Goal: Transaction & Acquisition: Purchase product/service

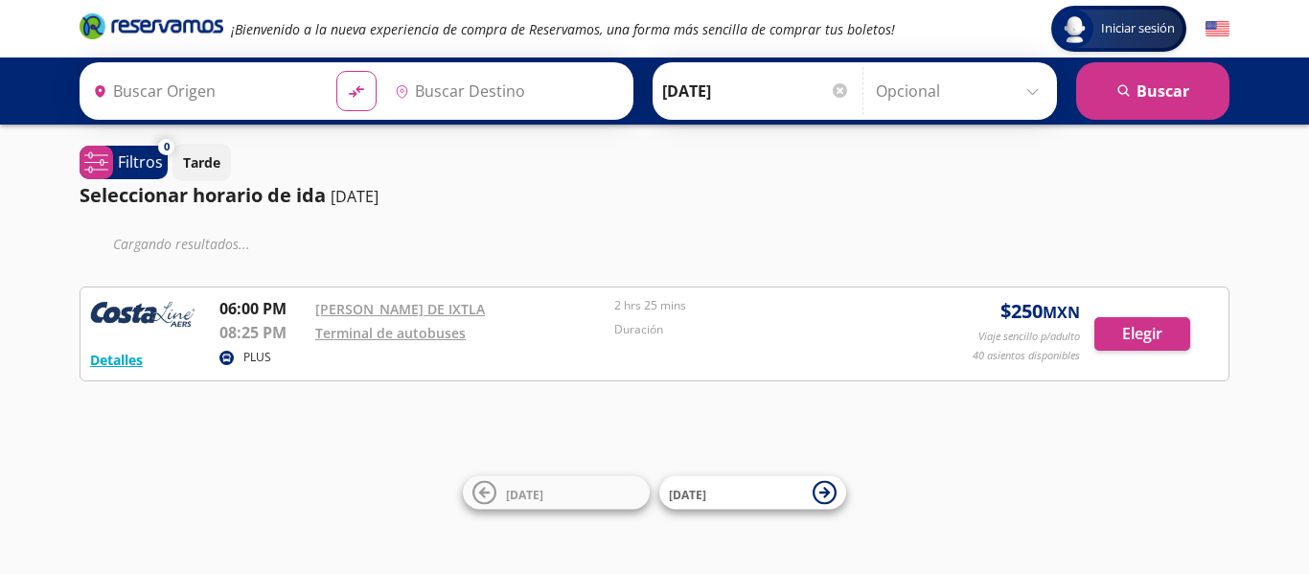
type input "[PERSON_NAME][GEOGRAPHIC_DATA], [GEOGRAPHIC_DATA]"
type input "Teloloapan, [GEOGRAPHIC_DATA]"
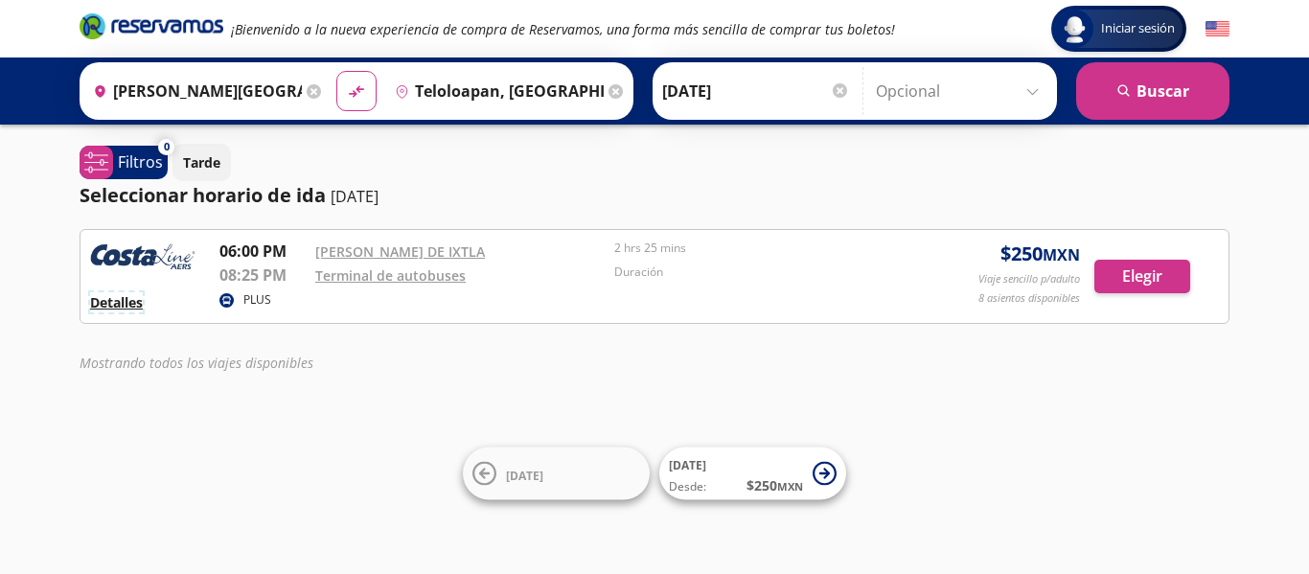
click at [121, 292] on button "Detalles" at bounding box center [116, 302] width 53 height 20
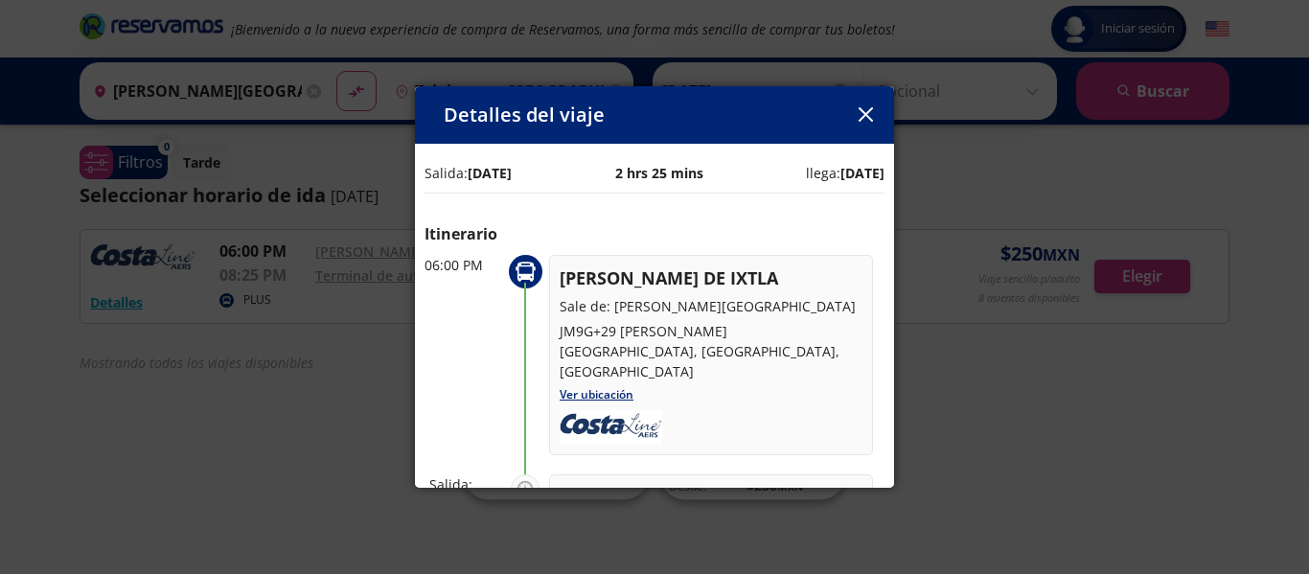
click at [852, 116] on button "button" at bounding box center [865, 115] width 29 height 29
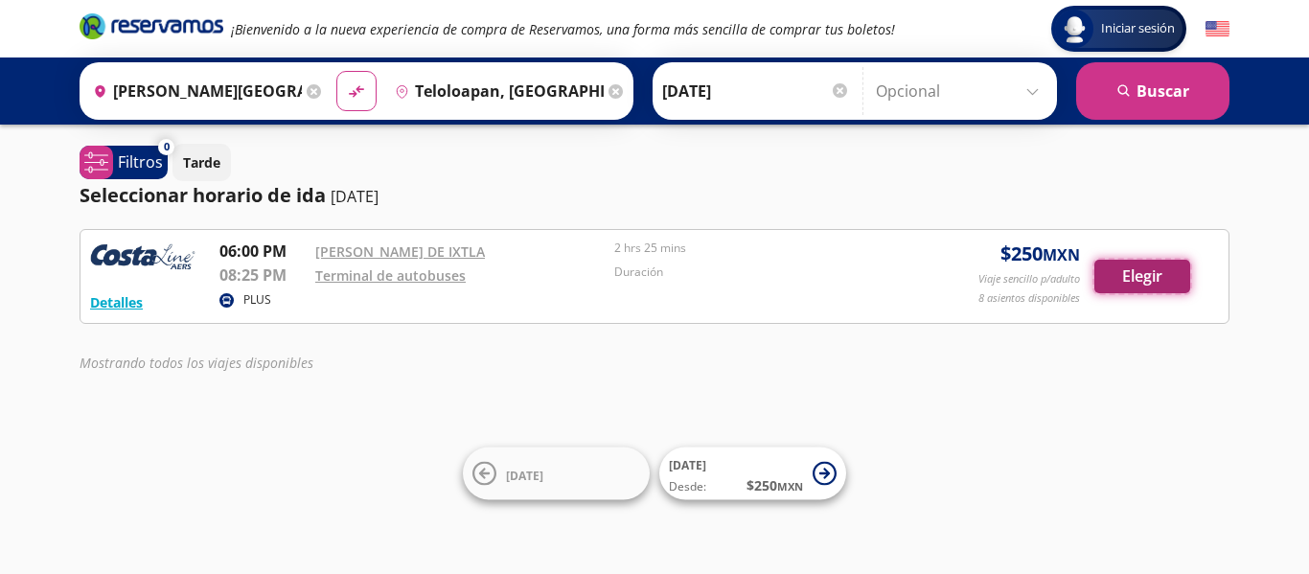
click at [1126, 279] on button "Elegir" at bounding box center [1142, 277] width 96 height 34
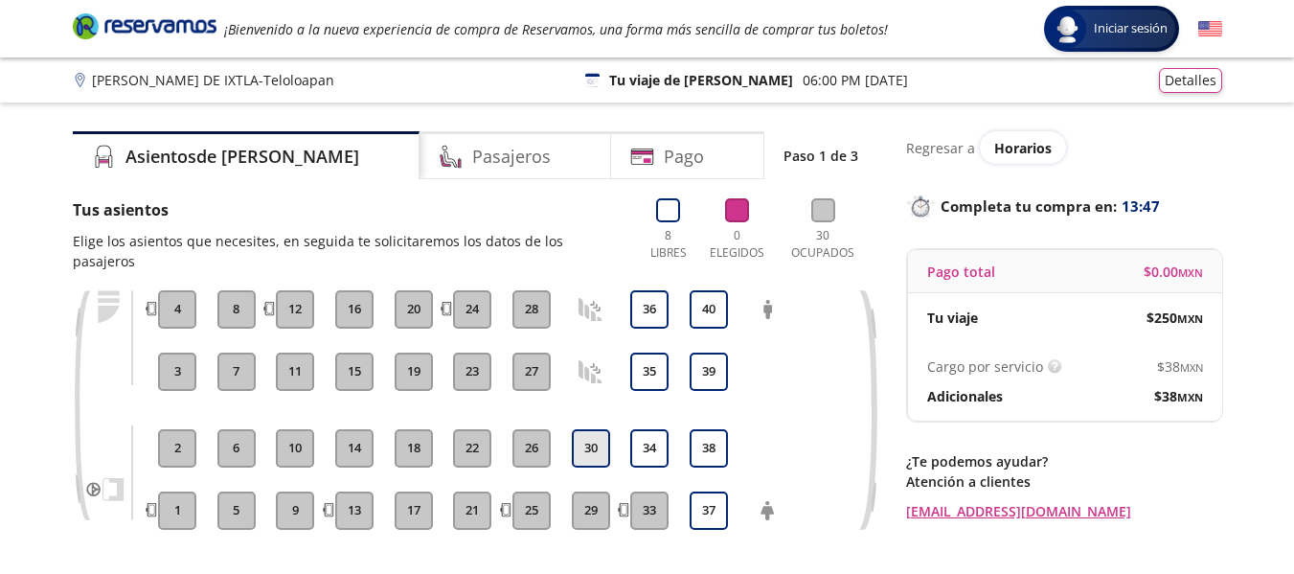
click at [590, 429] on button "30" at bounding box center [591, 448] width 38 height 38
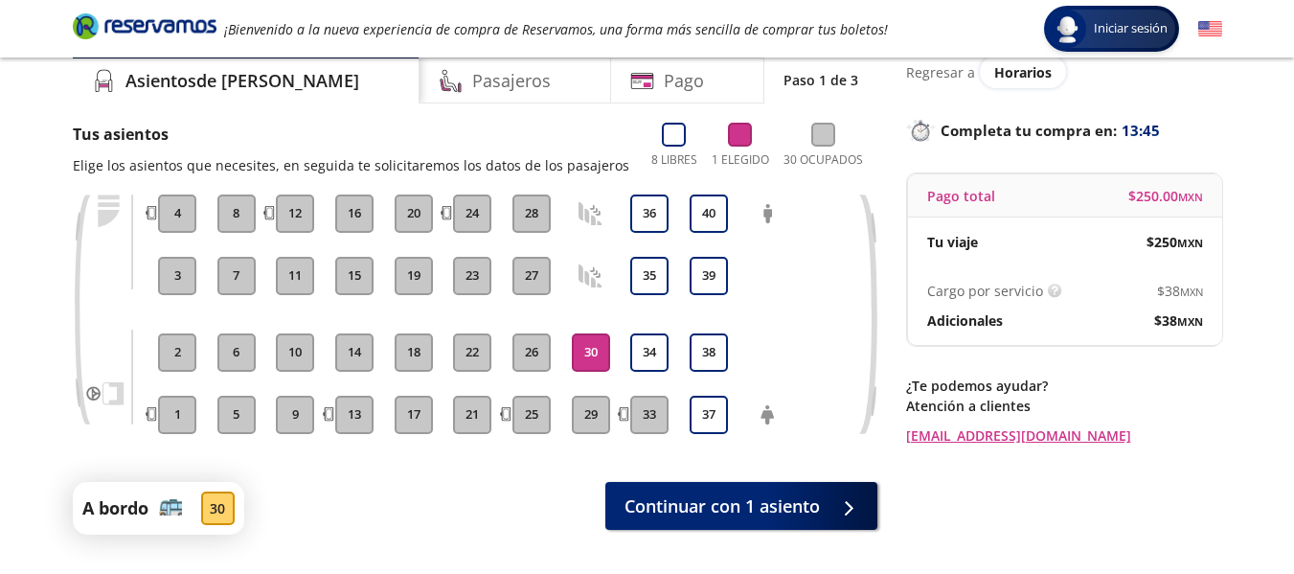
scroll to position [170, 0]
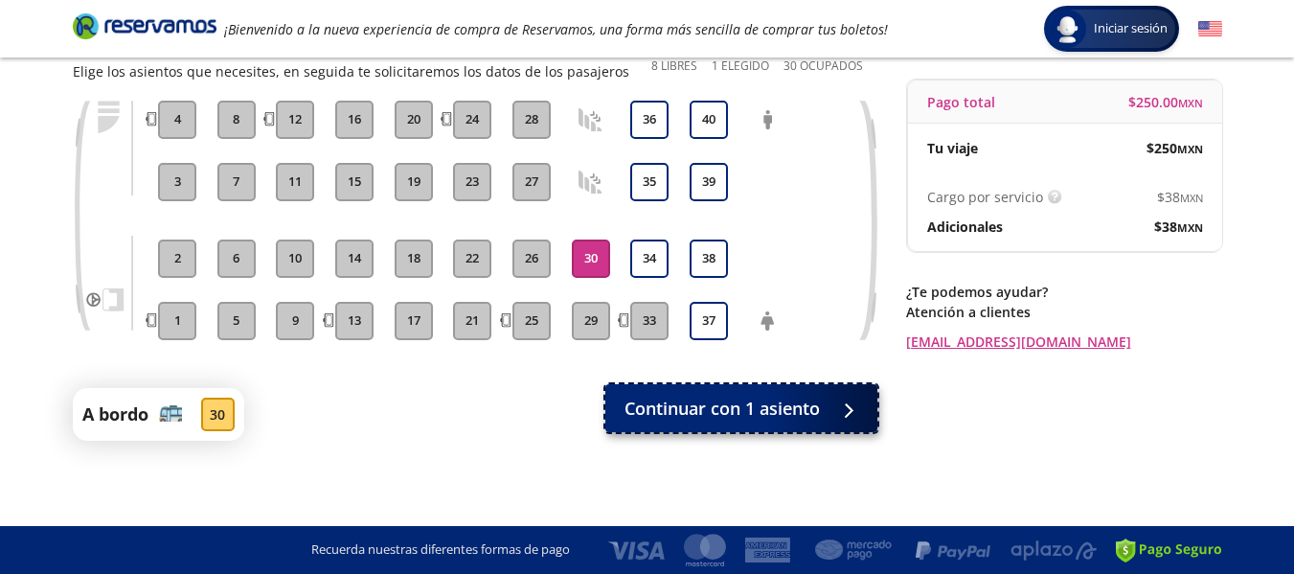
click at [738, 414] on span "Continuar con 1 asiento" at bounding box center [722, 409] width 195 height 26
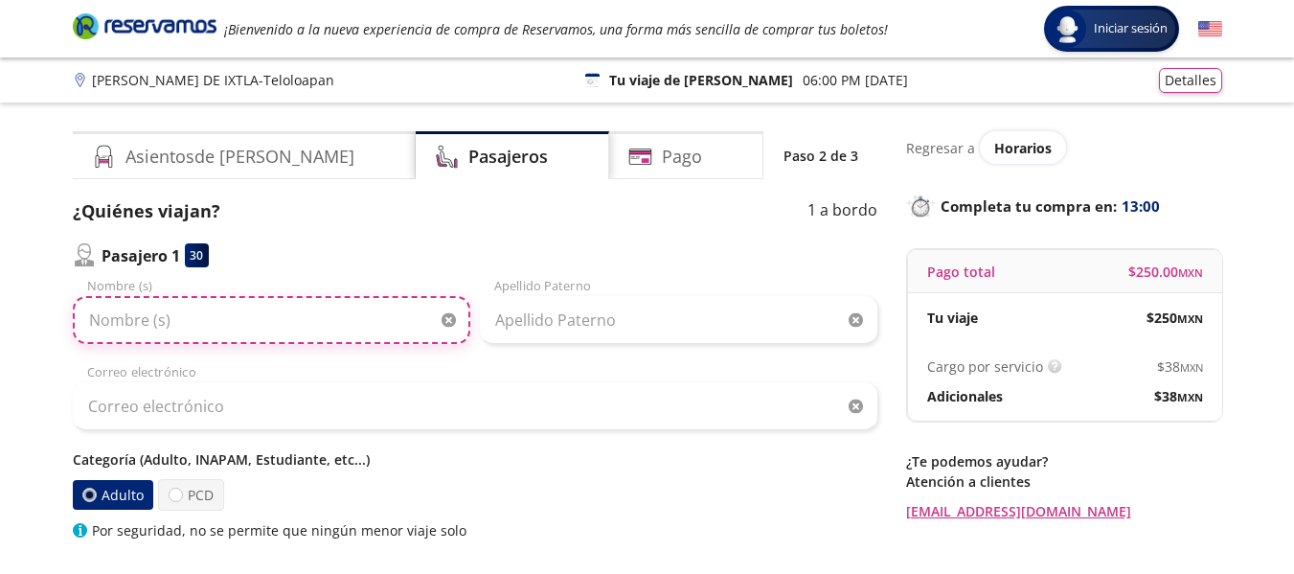
click at [274, 307] on input "Nombre (s)" at bounding box center [272, 320] width 398 height 48
type input "[PERSON_NAME]"
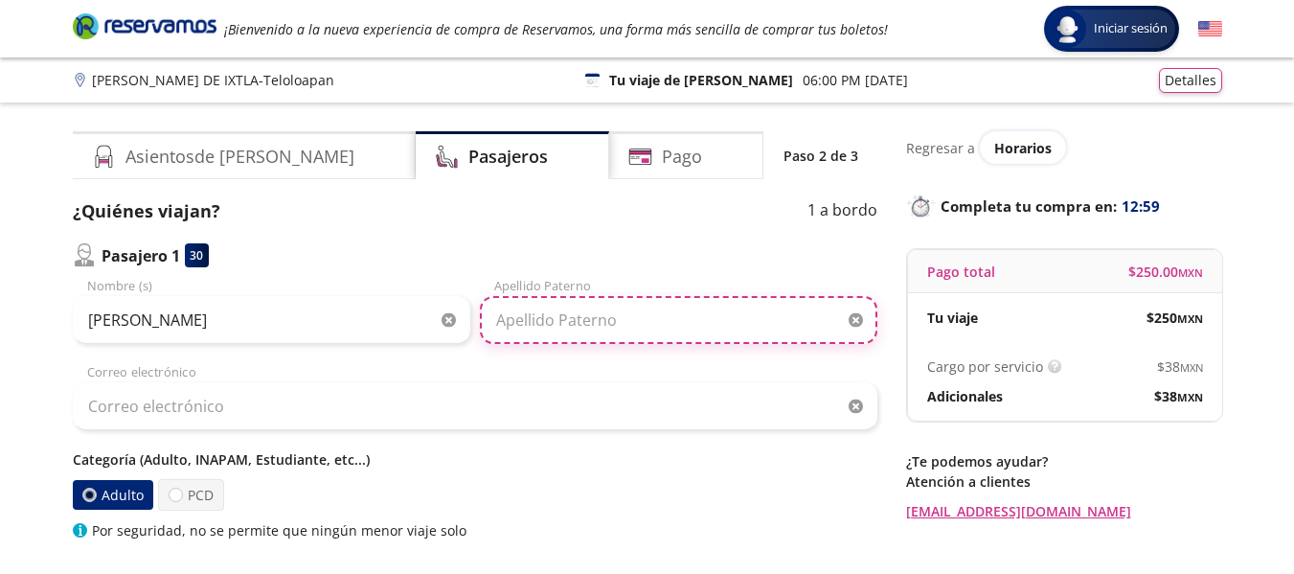
type input "[PERSON_NAME]"
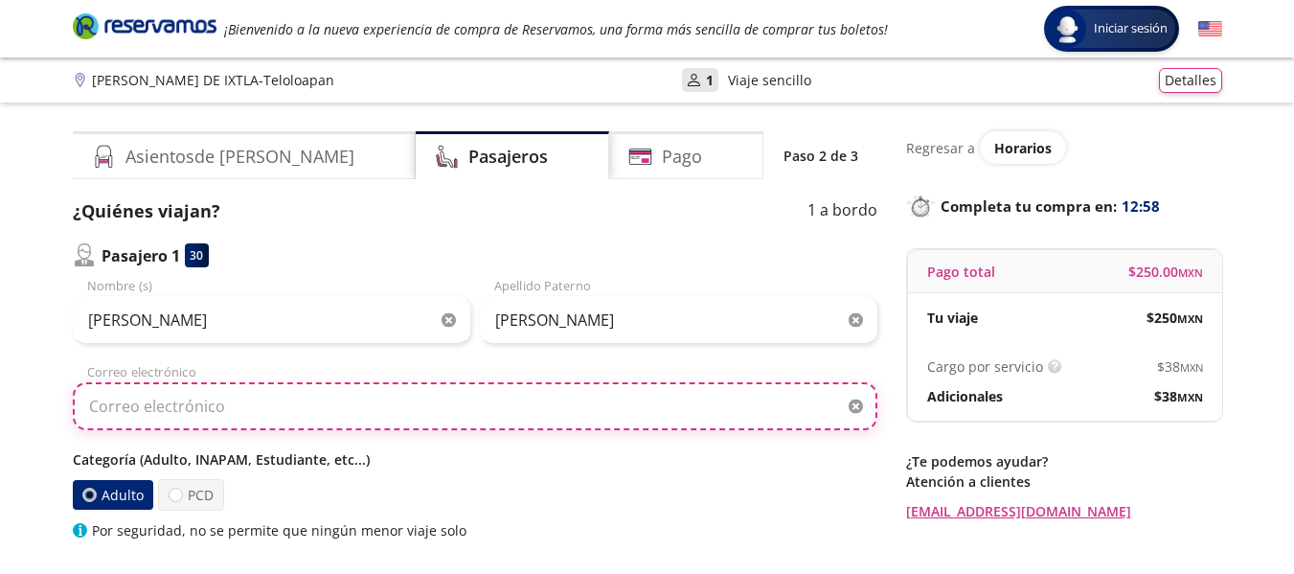
click at [308, 406] on input "Correo electrónico" at bounding box center [475, 406] width 805 height 48
type input "c"
type input "j"
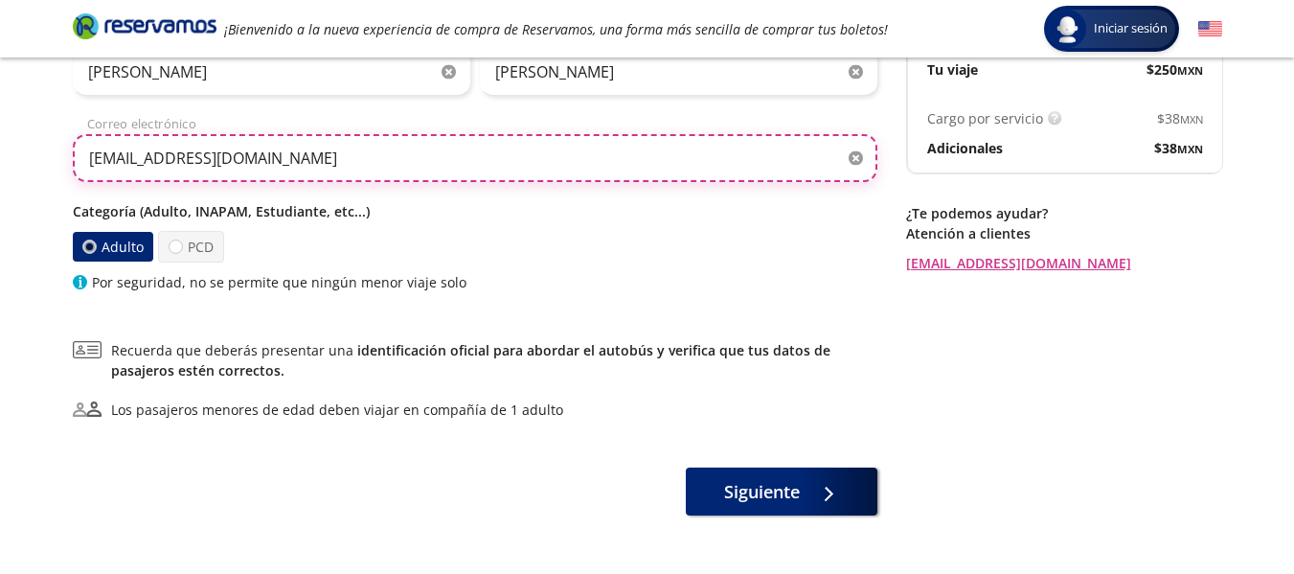
scroll to position [287, 0]
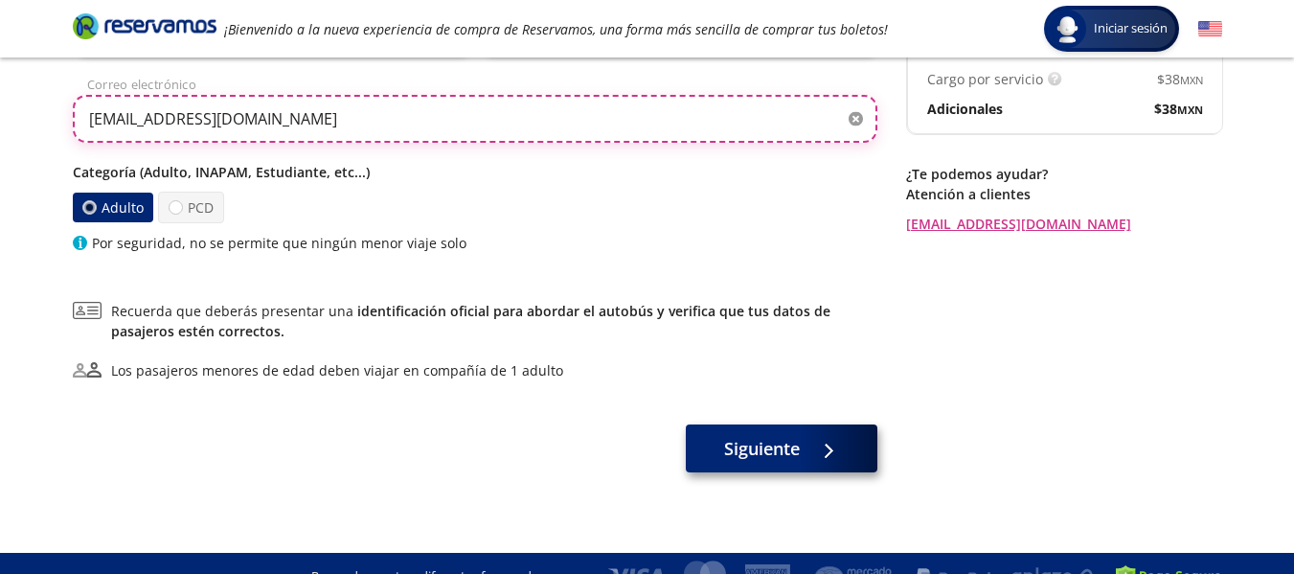
type input "[EMAIL_ADDRESS][DOMAIN_NAME]"
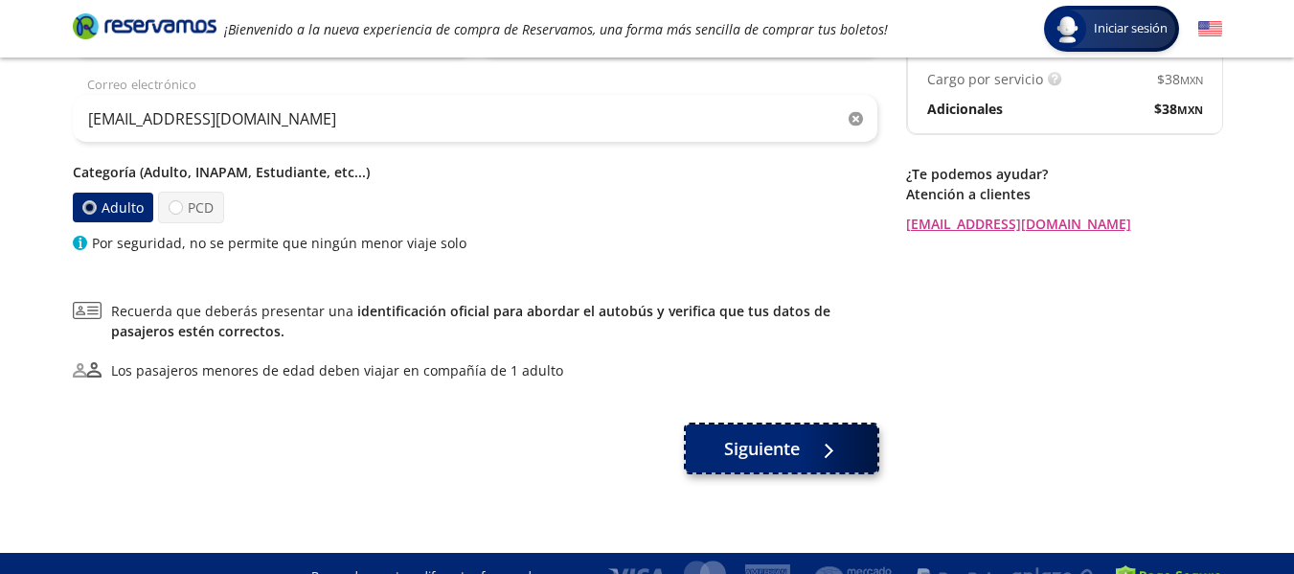
click at [729, 455] on span "Siguiente" at bounding box center [762, 449] width 76 height 26
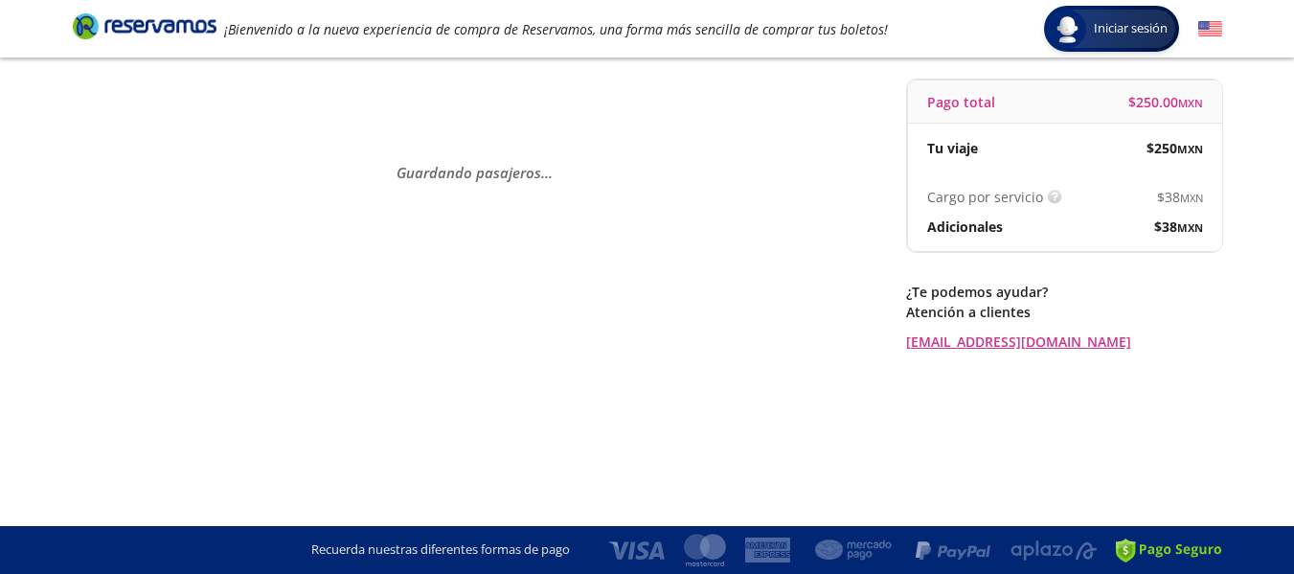
scroll to position [0, 0]
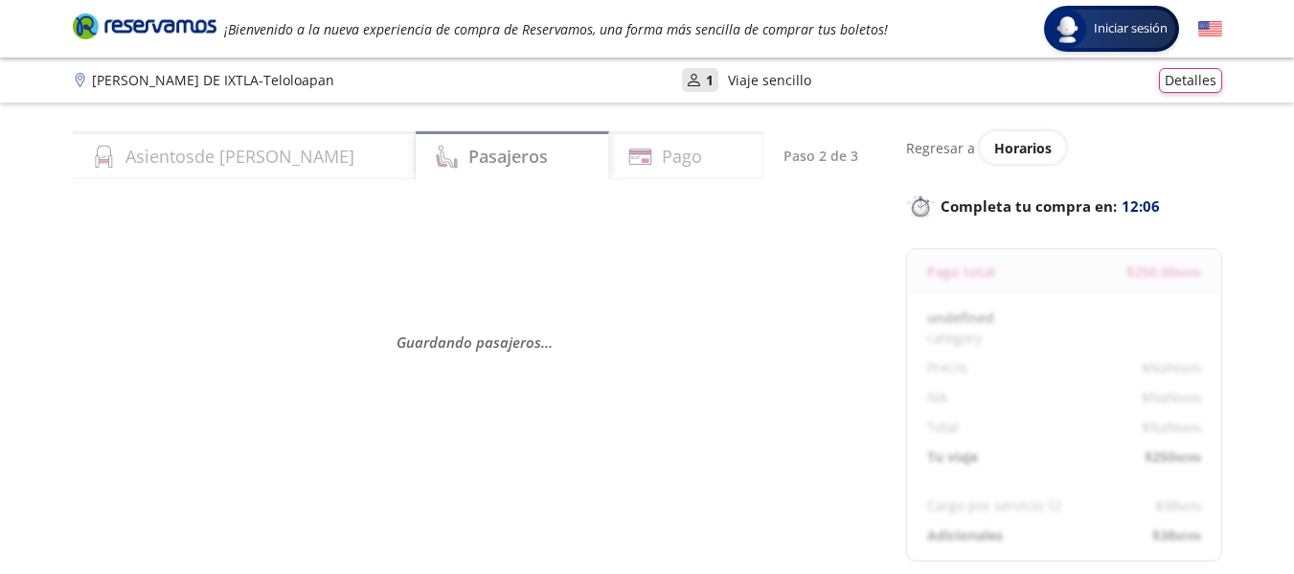
select select "MX"
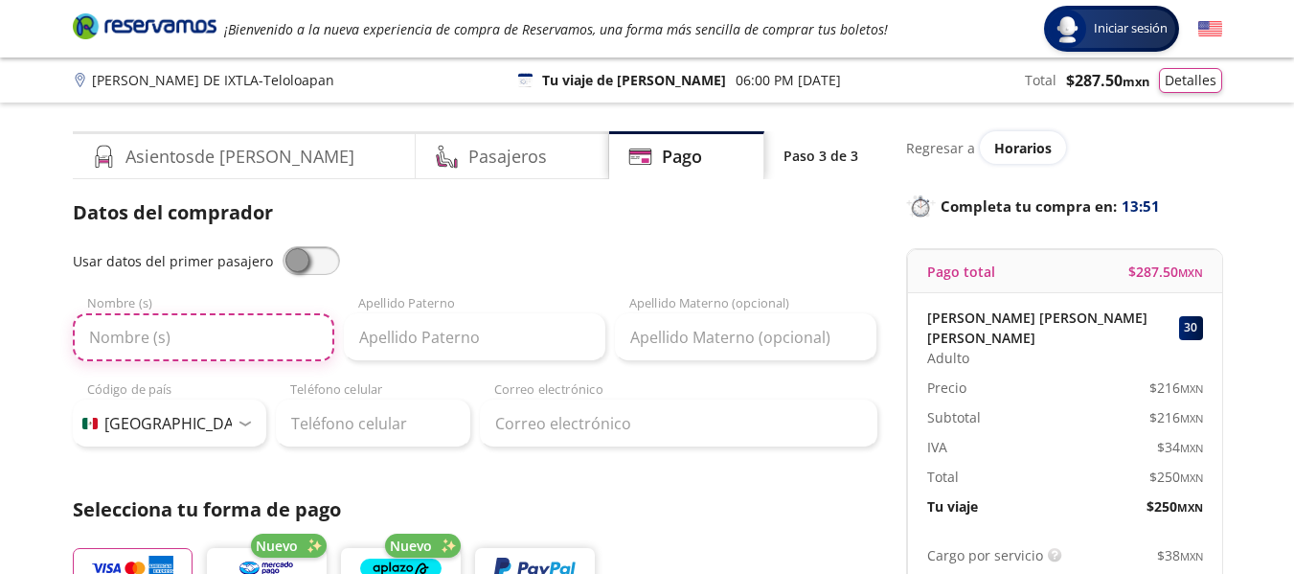
click at [288, 338] on input "Nombre (s)" at bounding box center [204, 337] width 262 height 48
type input "[PERSON_NAME]"
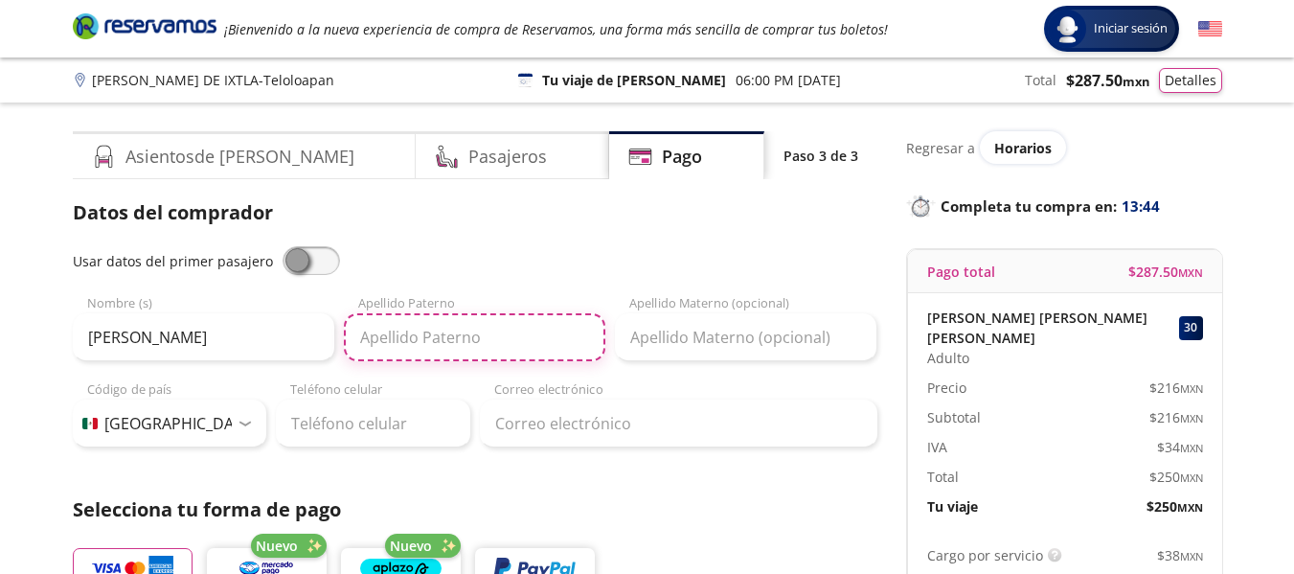
click at [448, 345] on input "Apellido Paterno" at bounding box center [475, 337] width 262 height 48
type input "[PERSON_NAME]"
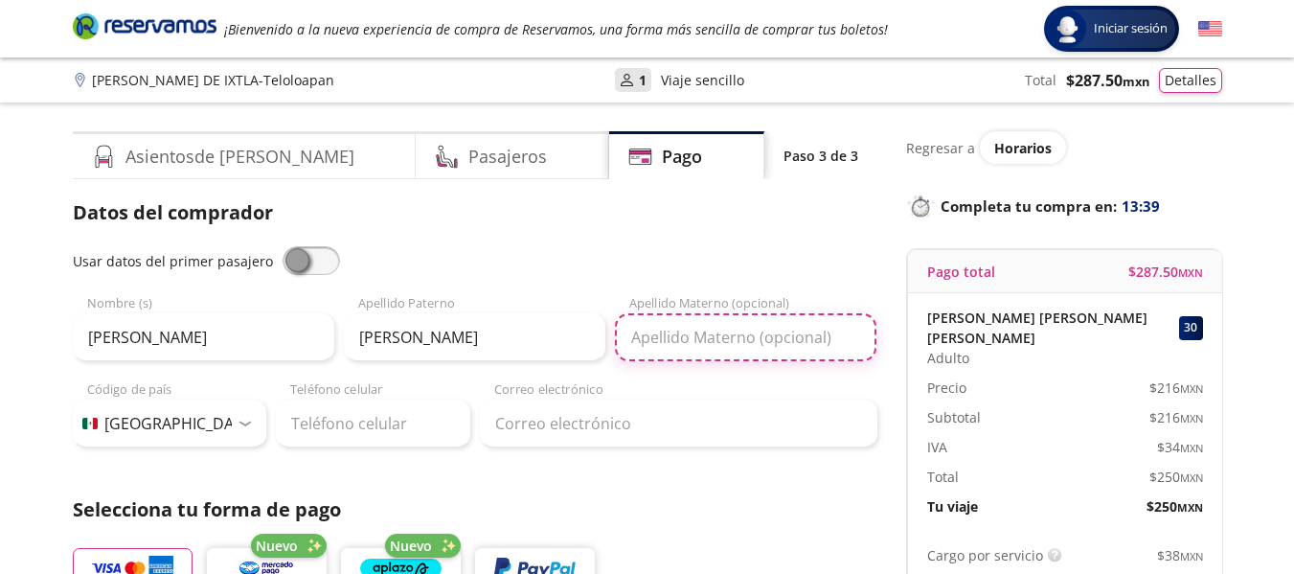
click at [706, 348] on input "Apellido Materno (opcional)" at bounding box center [746, 337] width 262 height 48
type input "[PERSON_NAME]"
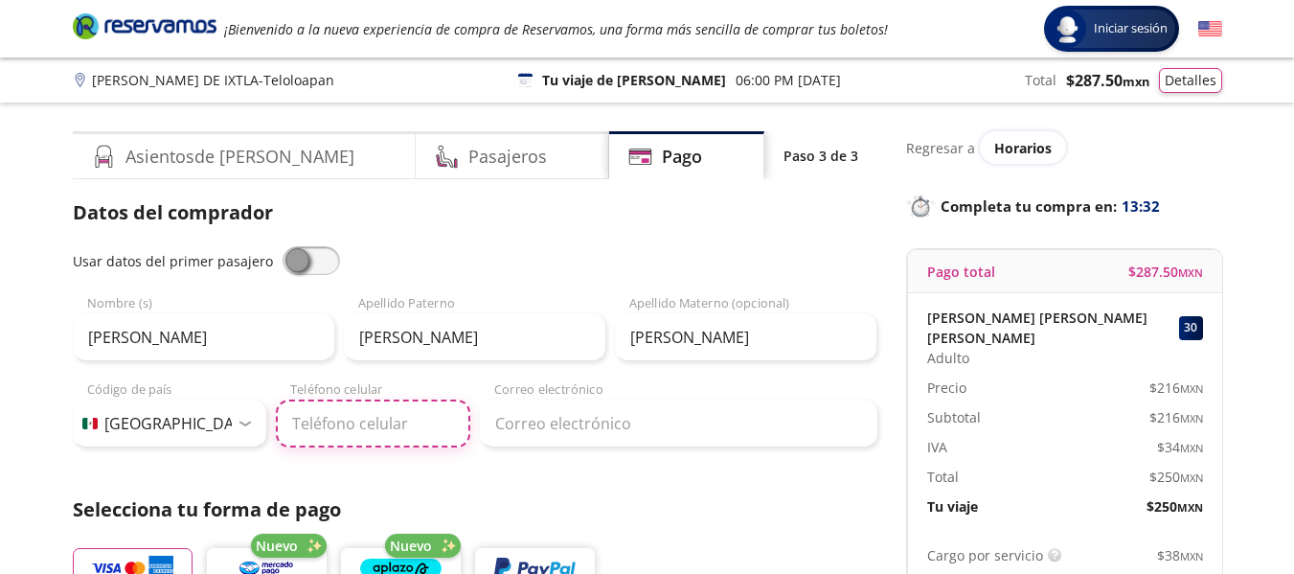
click at [310, 432] on input "Teléfono celular" at bounding box center [373, 423] width 194 height 48
type input "[PHONE_NUMBER]"
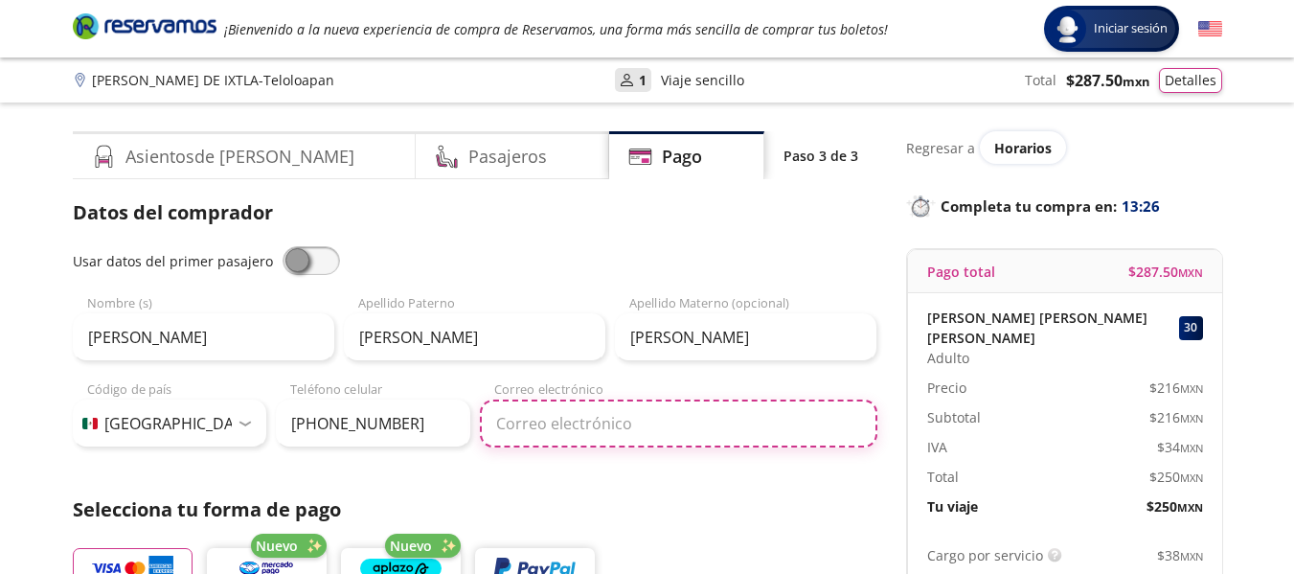
click at [551, 423] on input "Correo electrónico" at bounding box center [679, 423] width 398 height 48
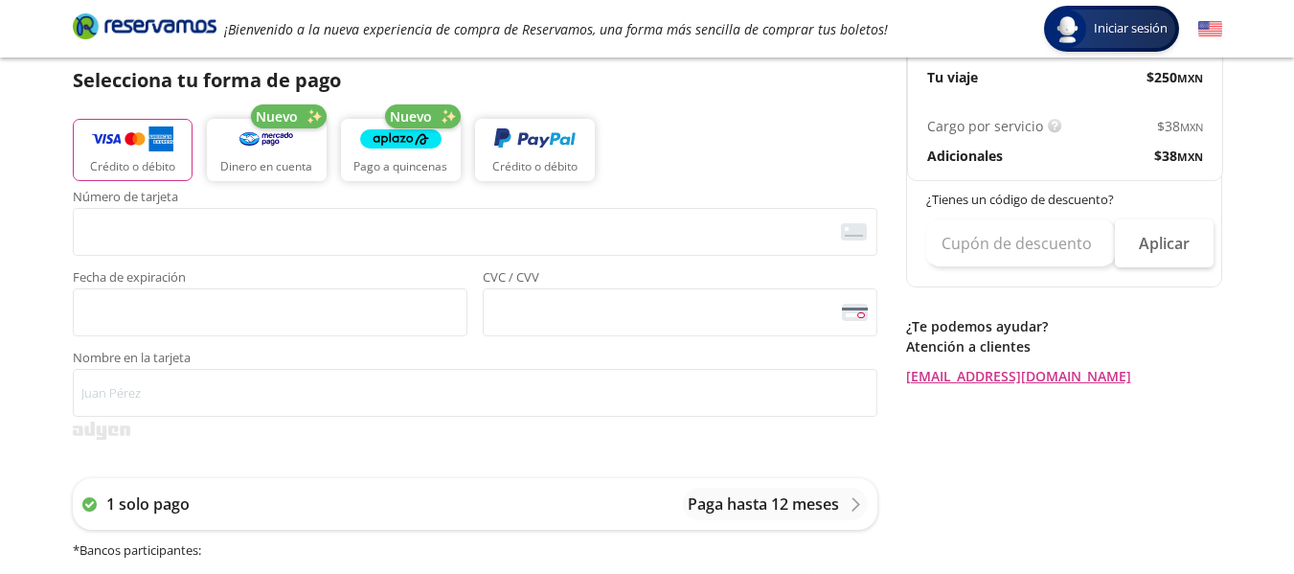
scroll to position [383, 0]
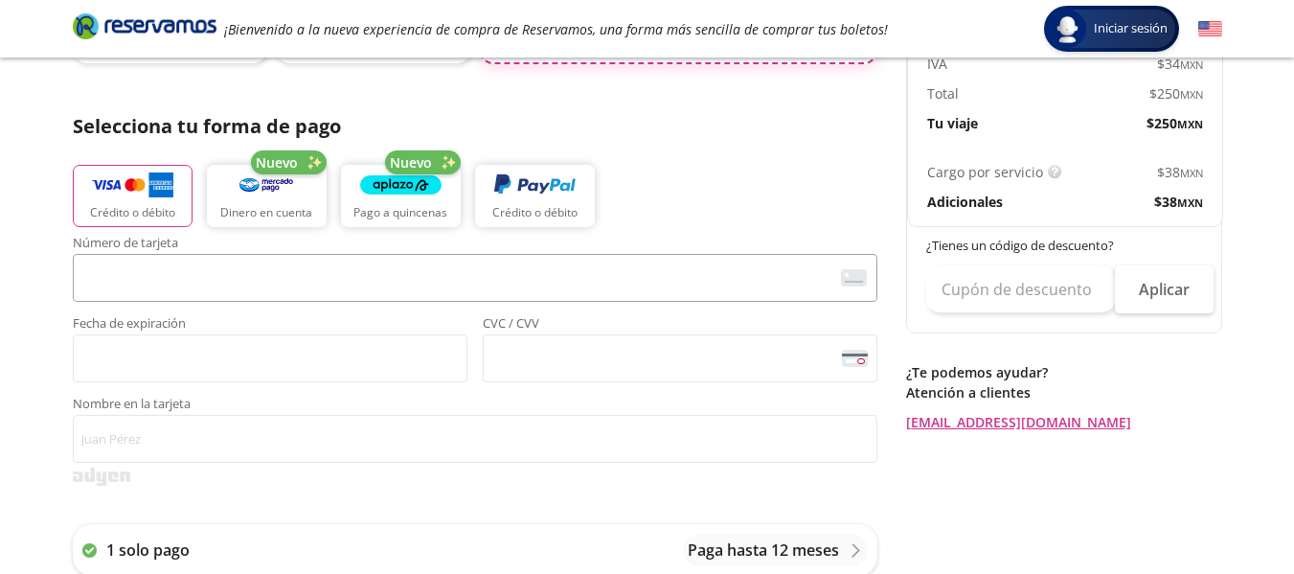
type input "[EMAIL_ADDRESS][DOMAIN_NAME]"
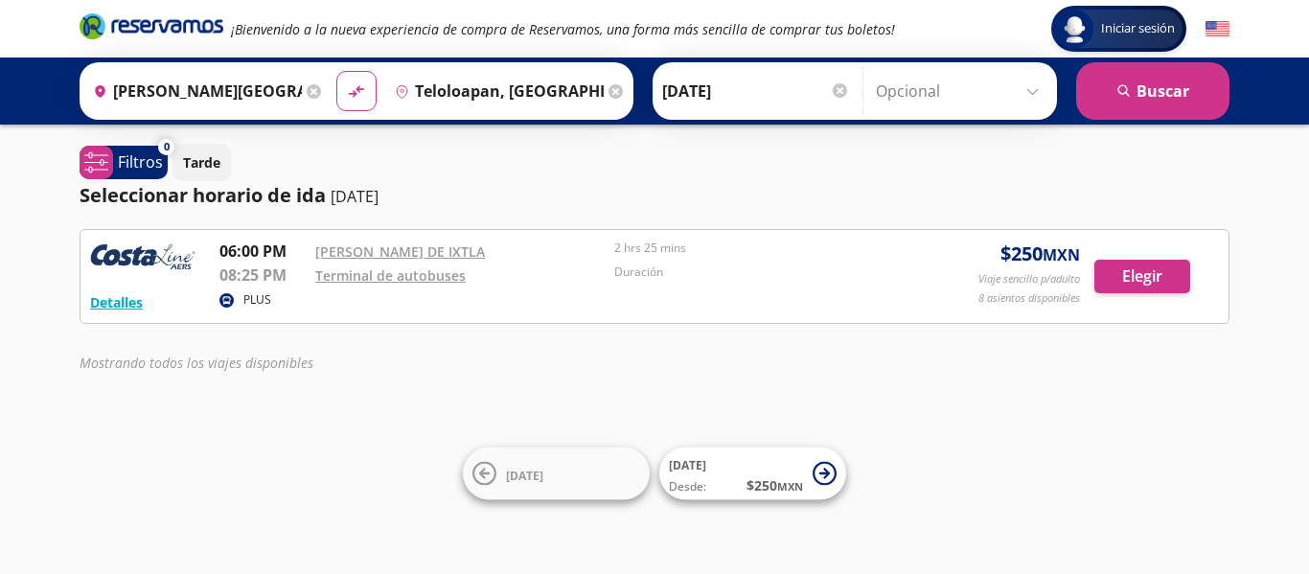
click at [914, 286] on div "Detalles PLUS 06:00 PM [PERSON_NAME] DE IXTLA 08:25 PM Terminal de autobuses 2 …" at bounding box center [654, 276] width 1128 height 74
click at [1136, 265] on button "Elegir" at bounding box center [1142, 277] width 96 height 34
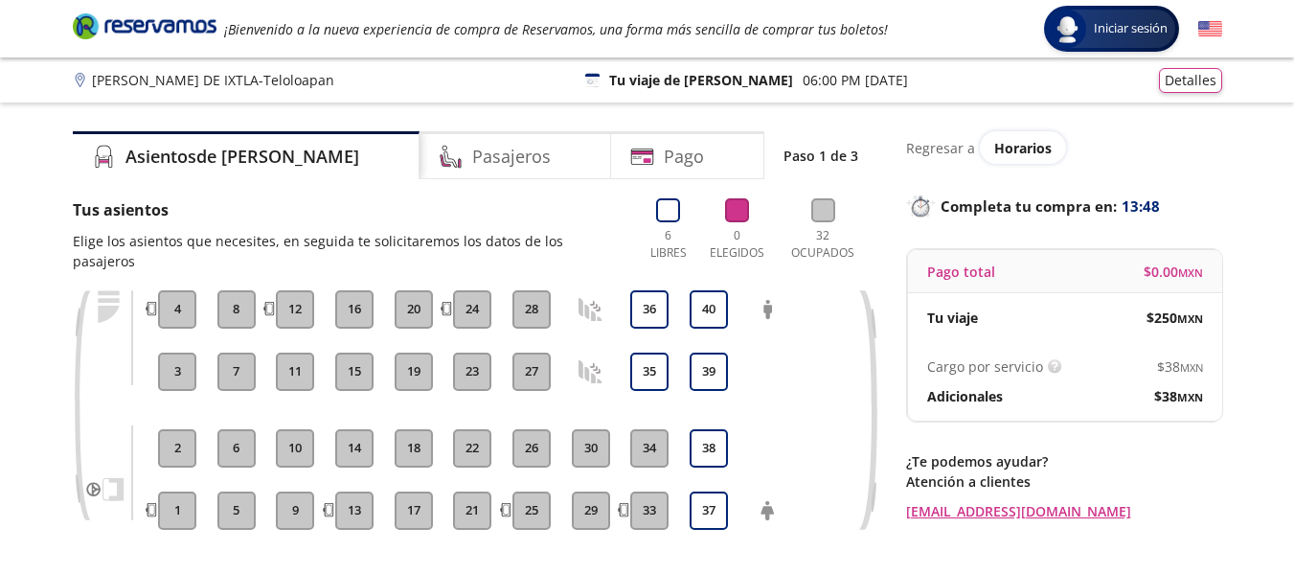
click at [661, 434] on button "34" at bounding box center [649, 448] width 38 height 38
click at [661, 432] on button "34" at bounding box center [649, 448] width 38 height 38
click at [649, 353] on button "35" at bounding box center [649, 372] width 38 height 38
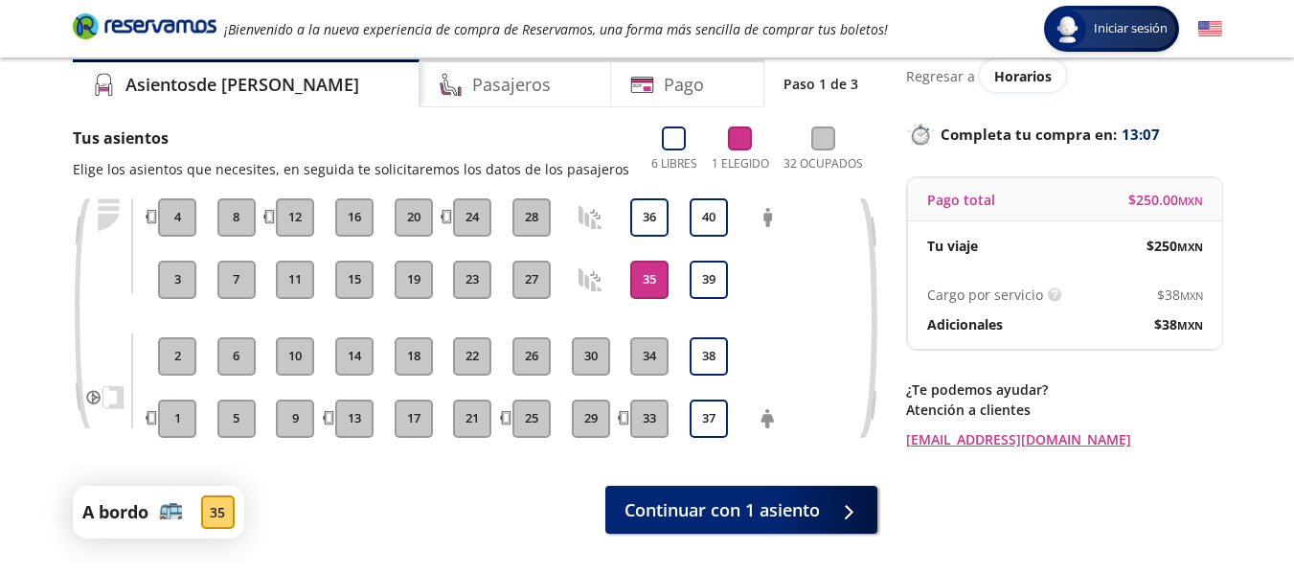
scroll to position [170, 0]
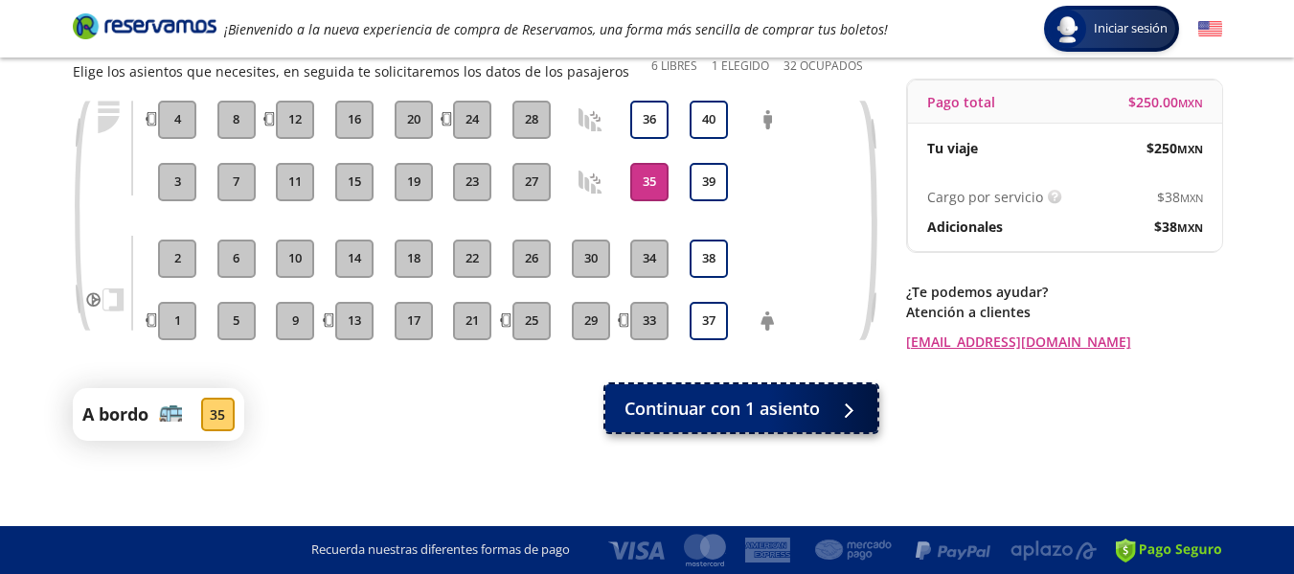
click at [708, 399] on span "Continuar con 1 asiento" at bounding box center [722, 409] width 195 height 26
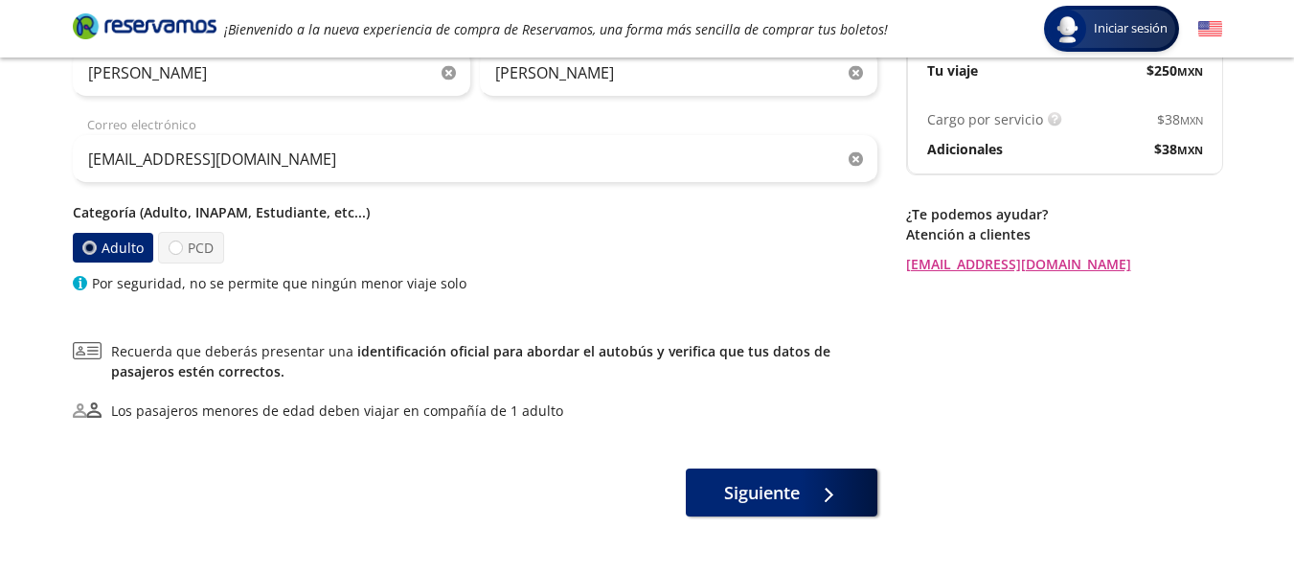
scroll to position [287, 0]
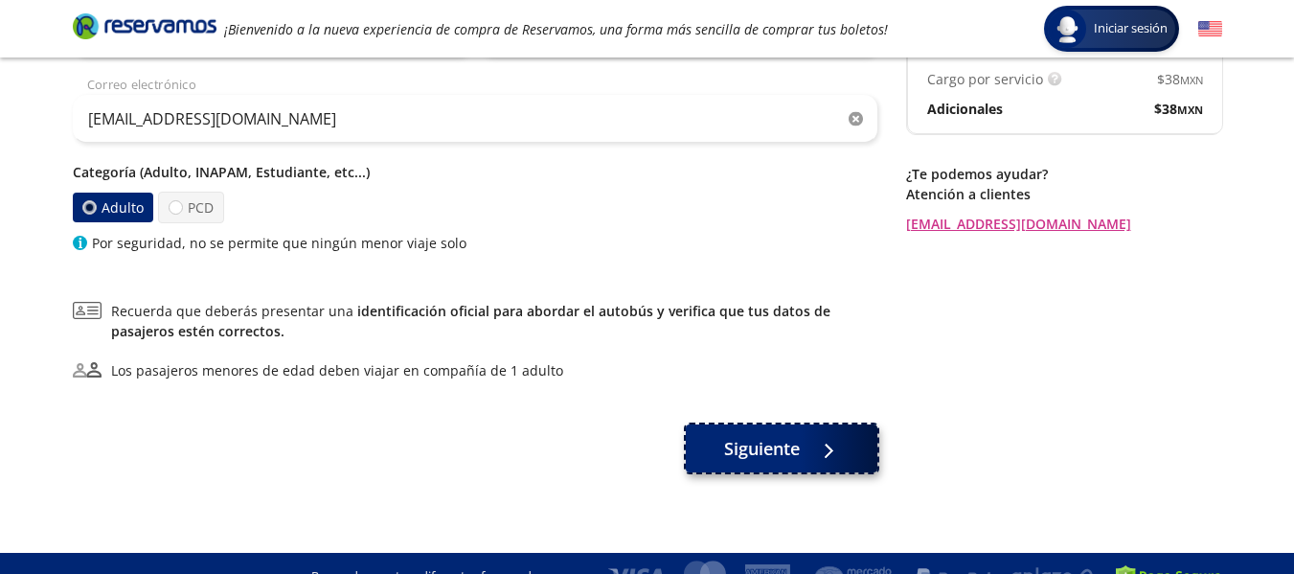
click at [841, 446] on button "Siguiente" at bounding box center [782, 448] width 192 height 48
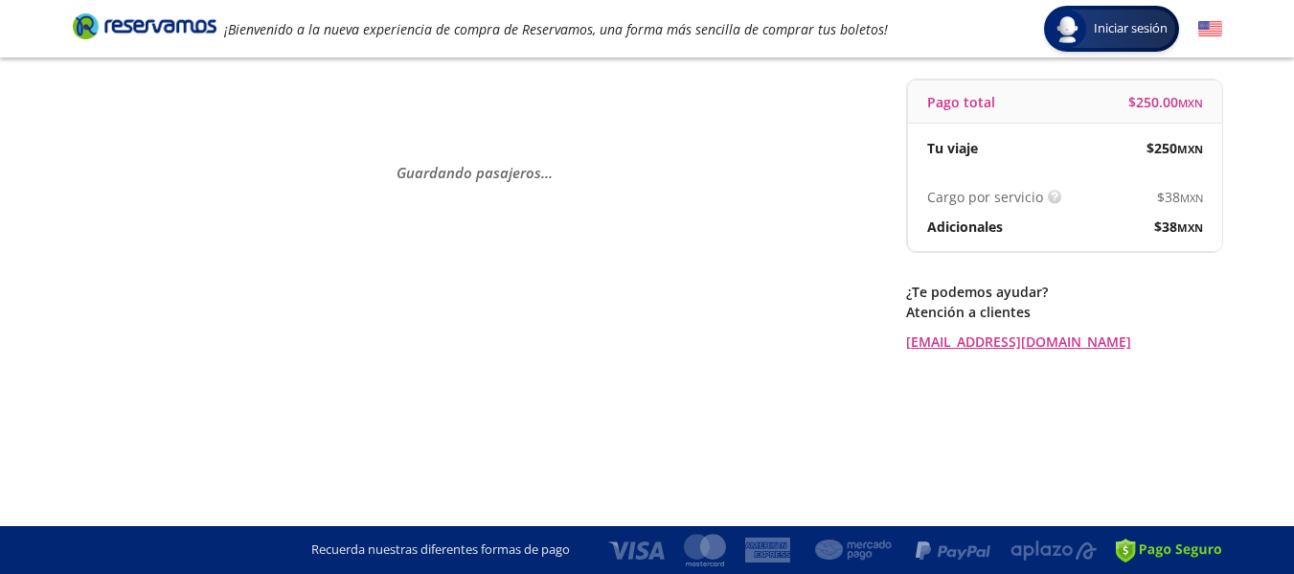
scroll to position [0, 0]
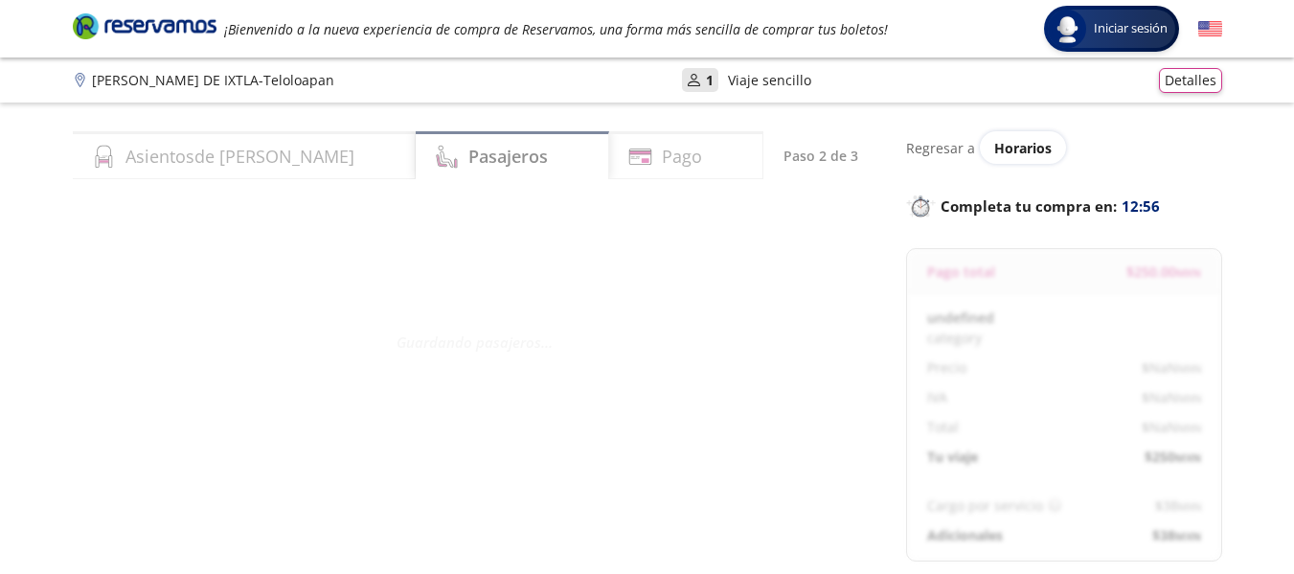
select select "MX"
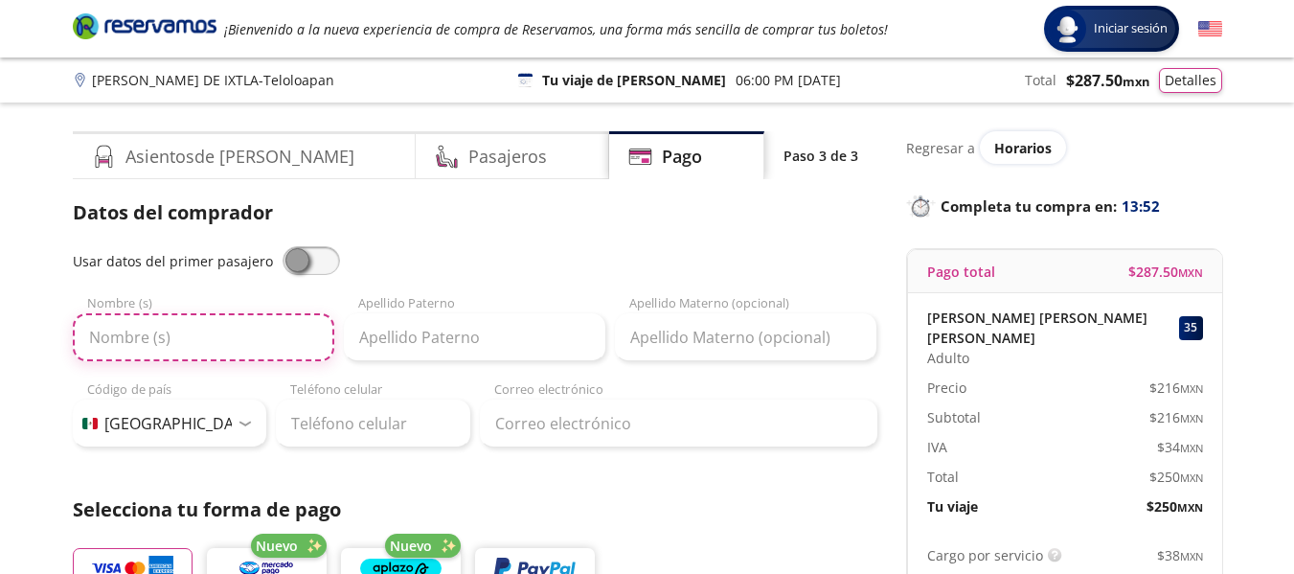
click at [212, 347] on input "Nombre (s)" at bounding box center [204, 337] width 262 height 48
type input "[PERSON_NAME]"
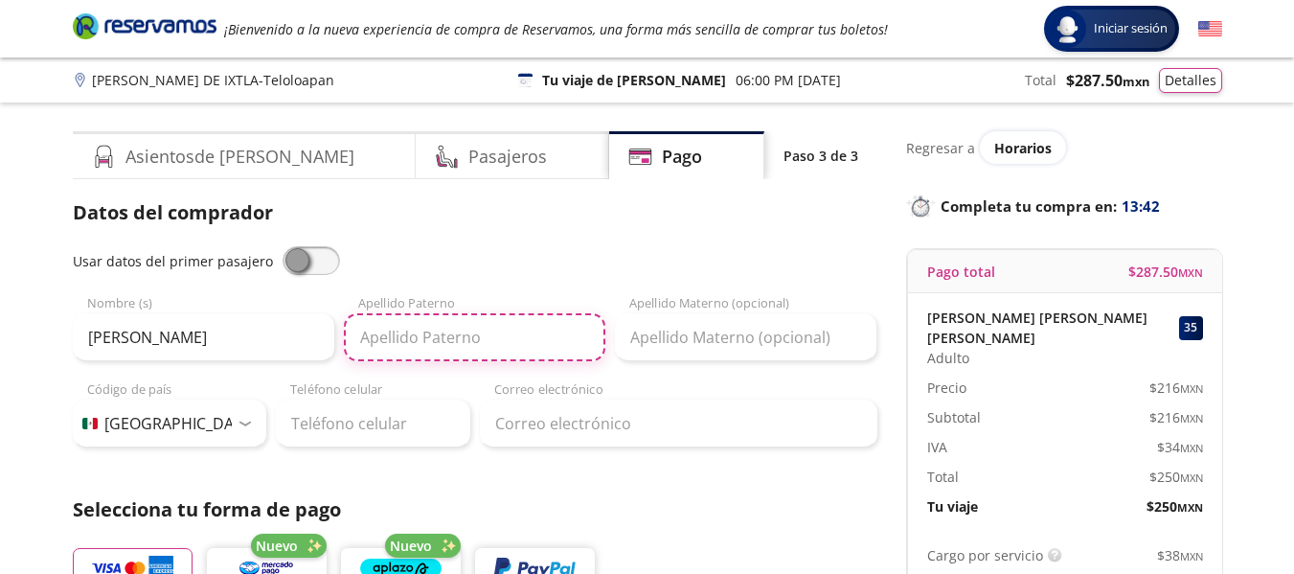
click at [410, 343] on input "Apellido Paterno" at bounding box center [475, 337] width 262 height 48
type input "[PERSON_NAME]"
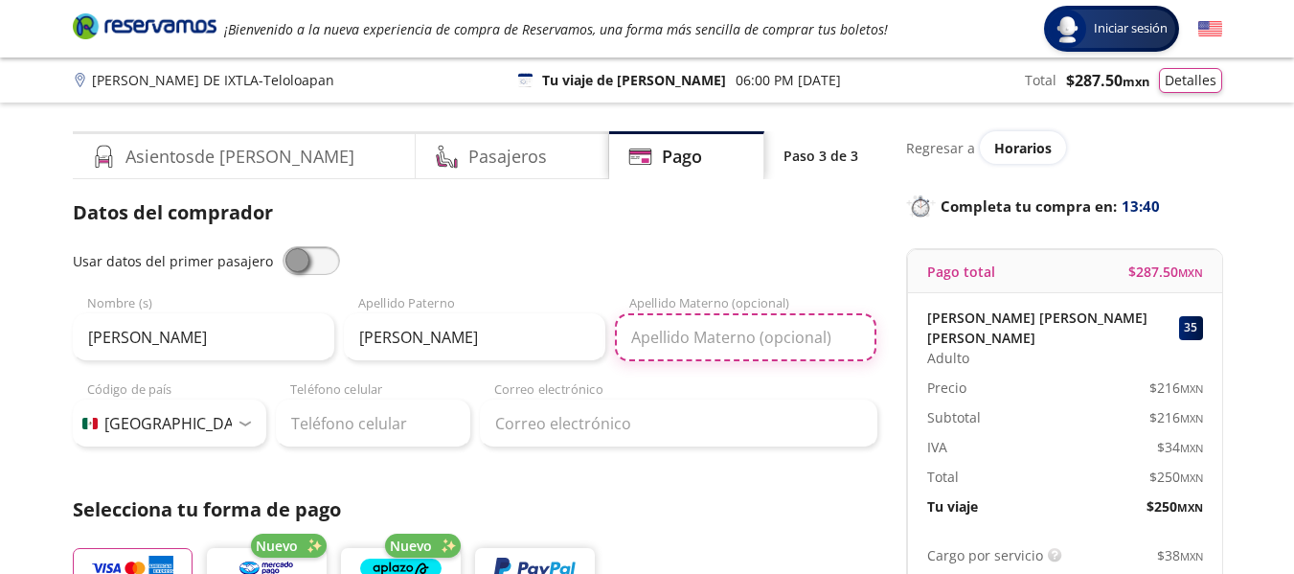
type input "[PERSON_NAME]"
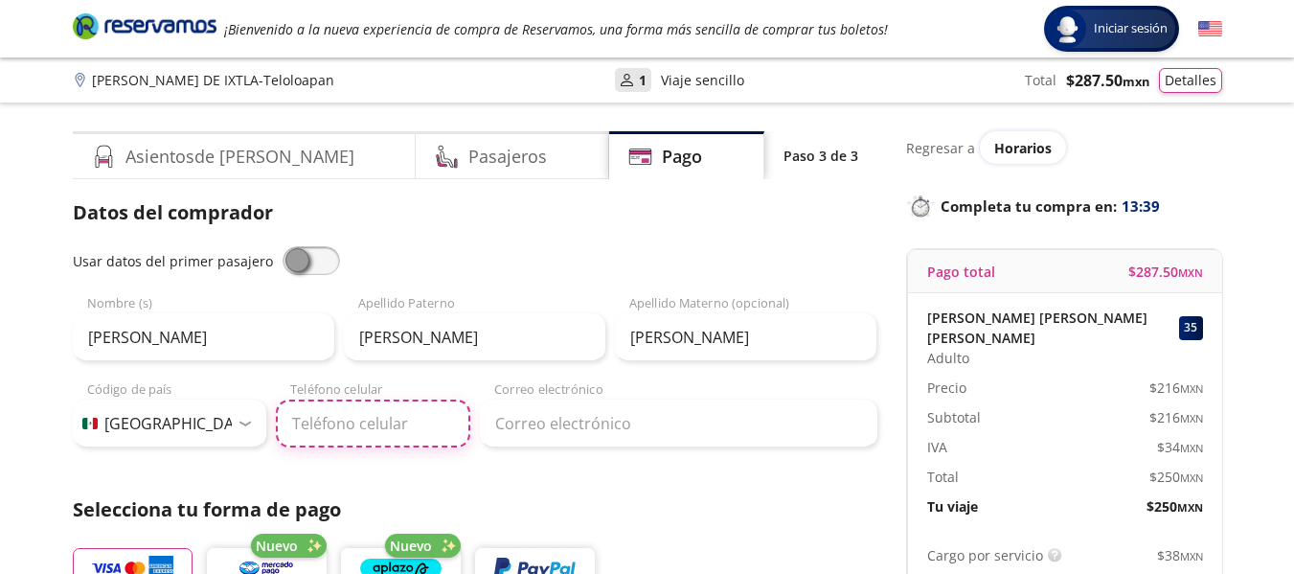
click at [355, 419] on input "Teléfono celular" at bounding box center [373, 423] width 194 height 48
type input "[PHONE_NUMBER]"
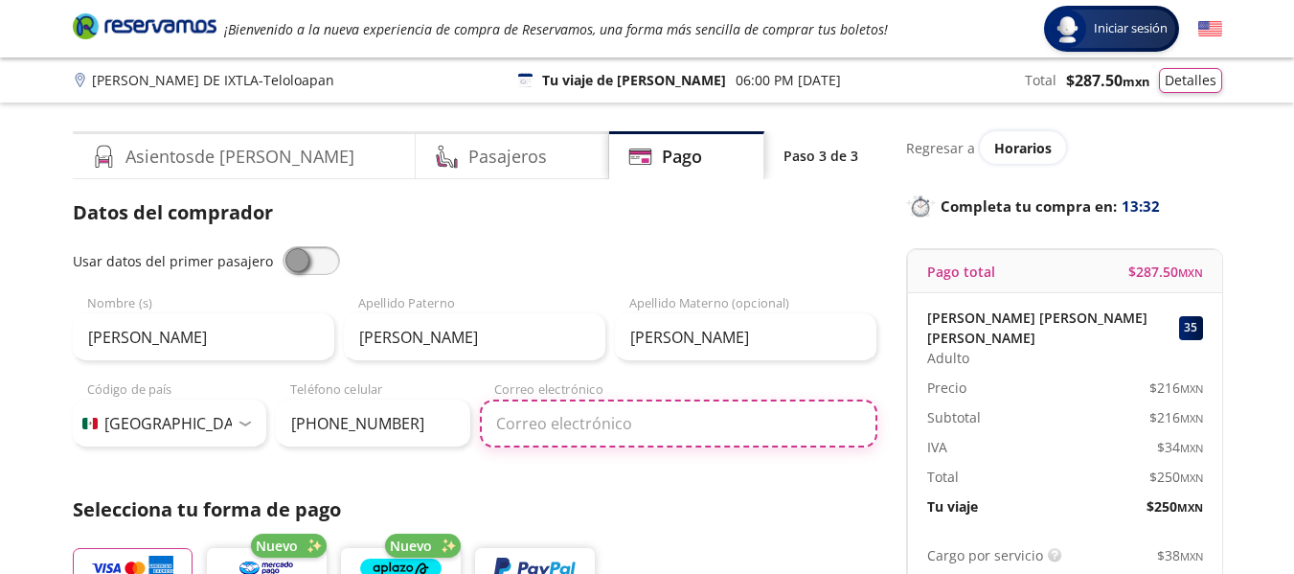
click at [636, 424] on input "Correo electrónico" at bounding box center [679, 423] width 398 height 48
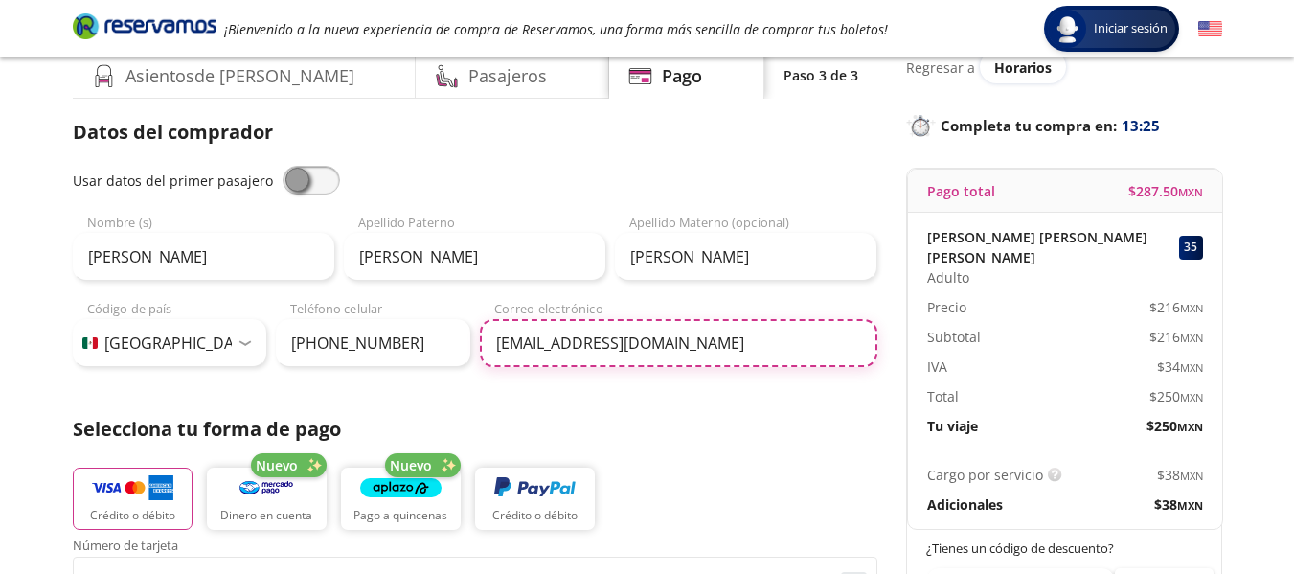
scroll to position [383, 0]
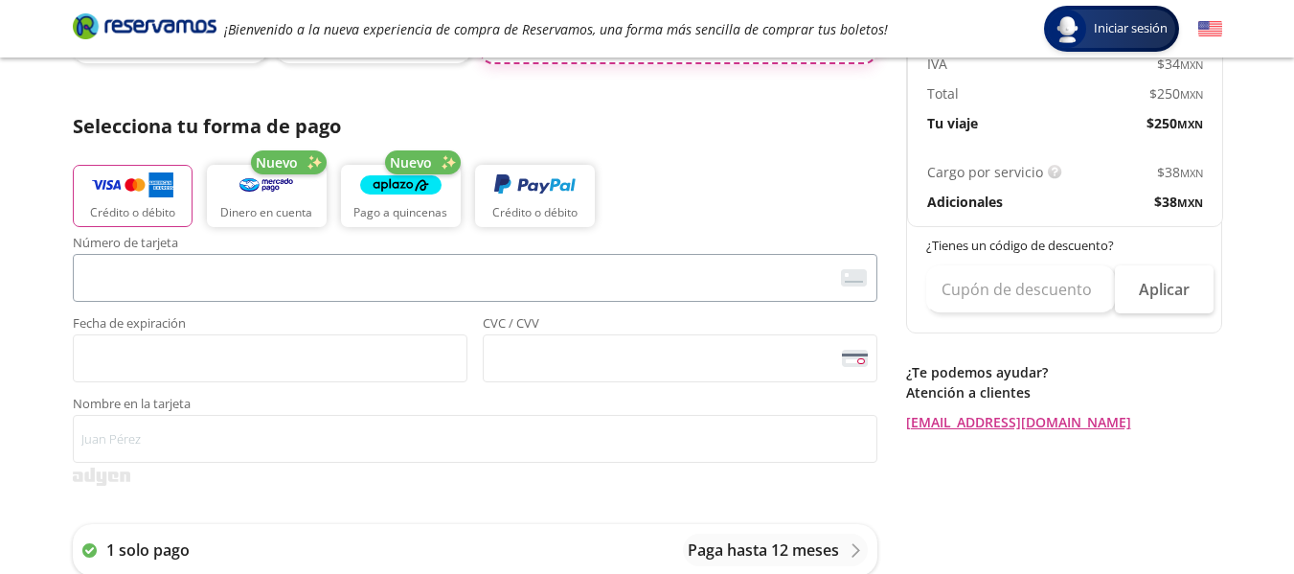
type input "[EMAIL_ADDRESS][DOMAIN_NAME]"
click at [340, 299] on span "<p>Your browser does not support iframes.</p>" at bounding box center [475, 278] width 805 height 48
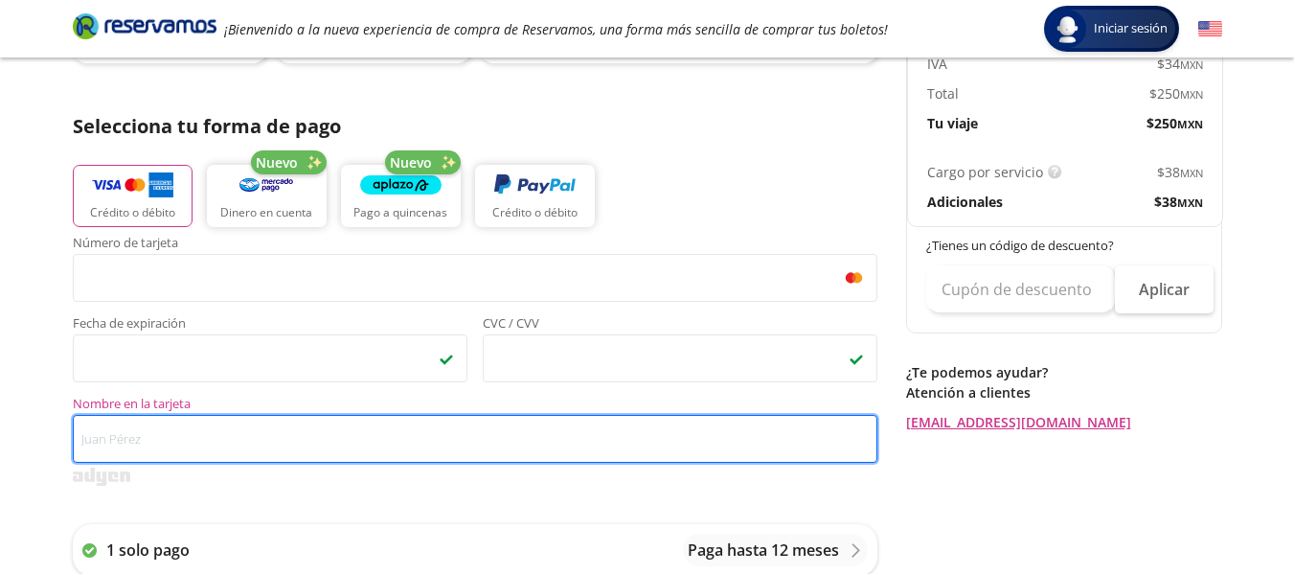
click at [275, 424] on input "Nombre en la tarjeta" at bounding box center [475, 439] width 805 height 48
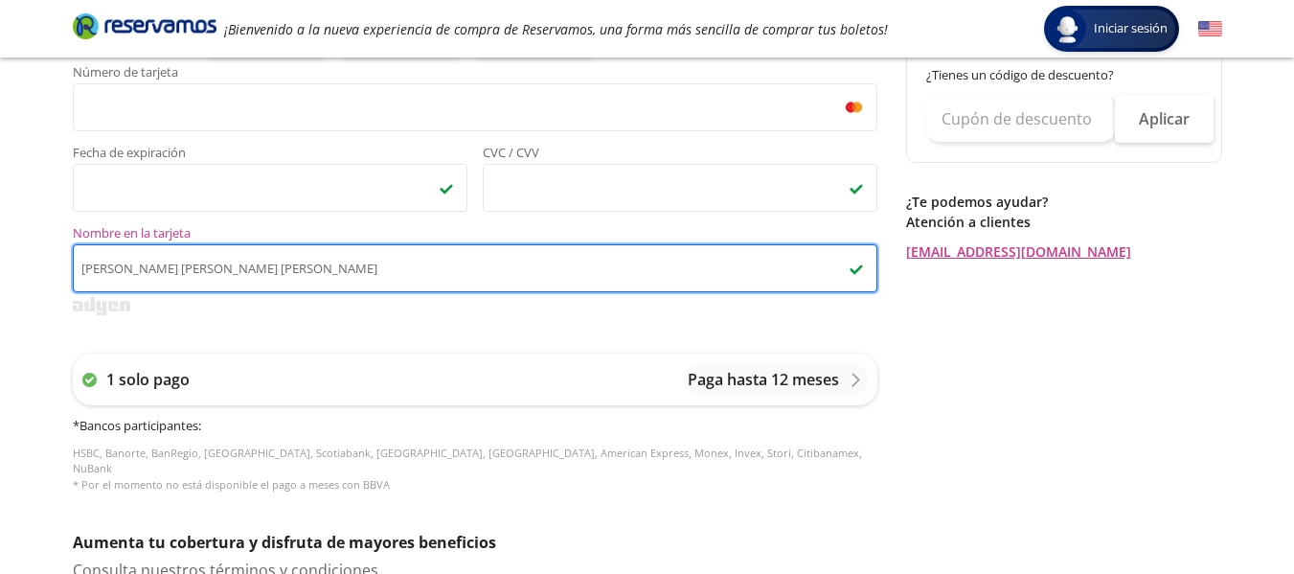
scroll to position [519, 0]
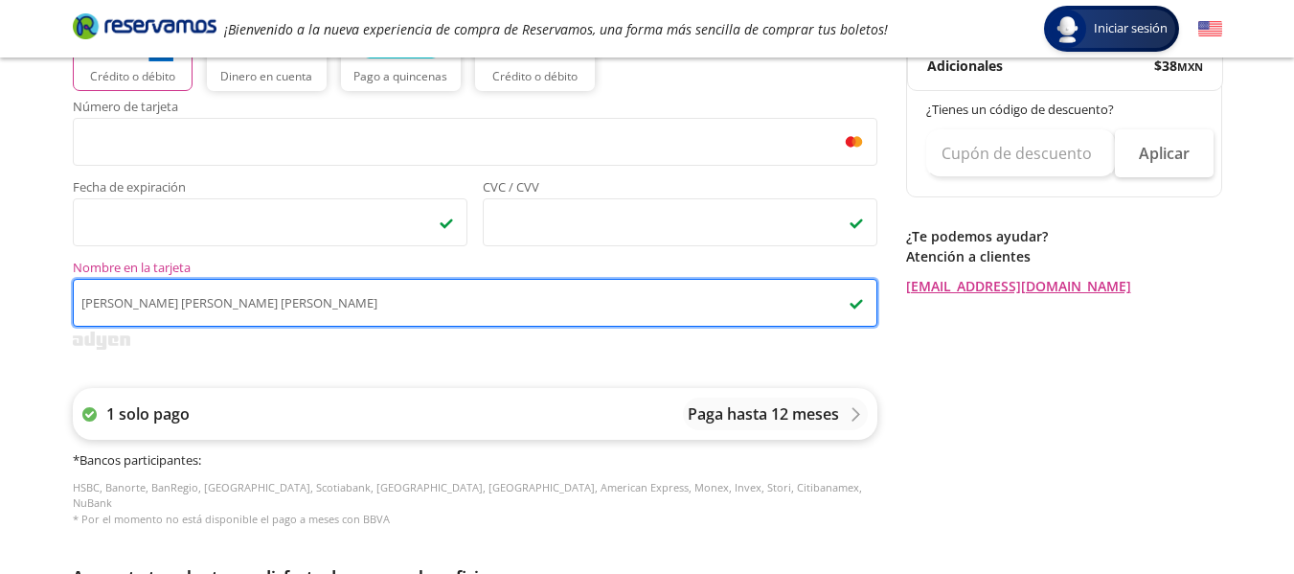
type input "[PERSON_NAME] [PERSON_NAME] [PERSON_NAME]"
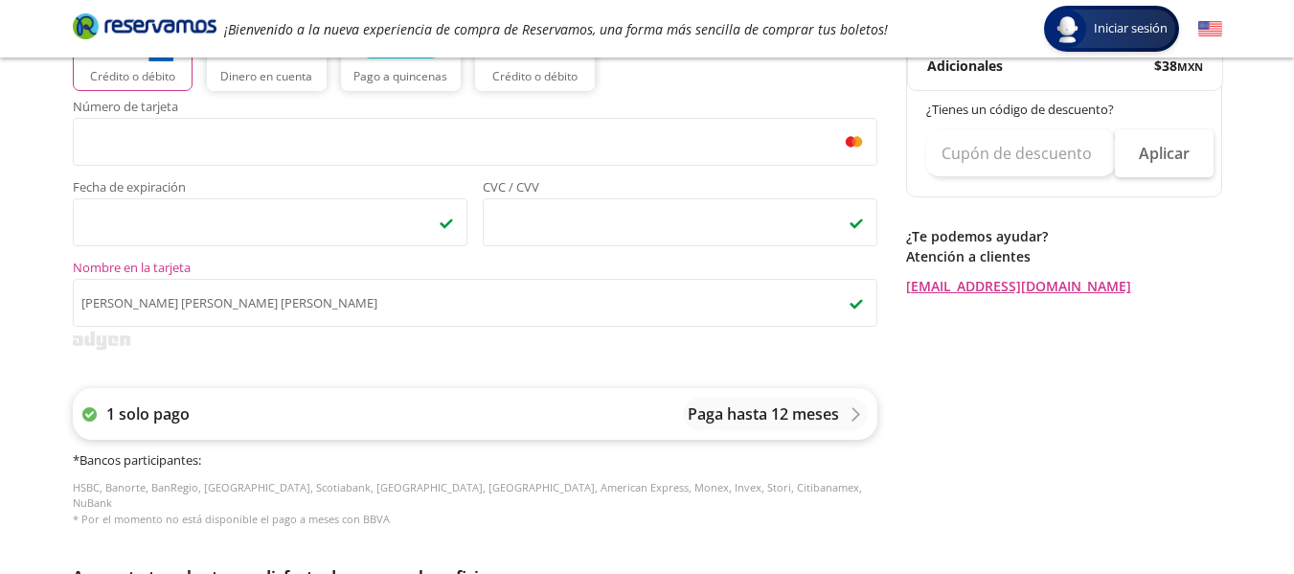
click at [818, 433] on div "1 solo pago Paga hasta 12 meses" at bounding box center [475, 414] width 805 height 52
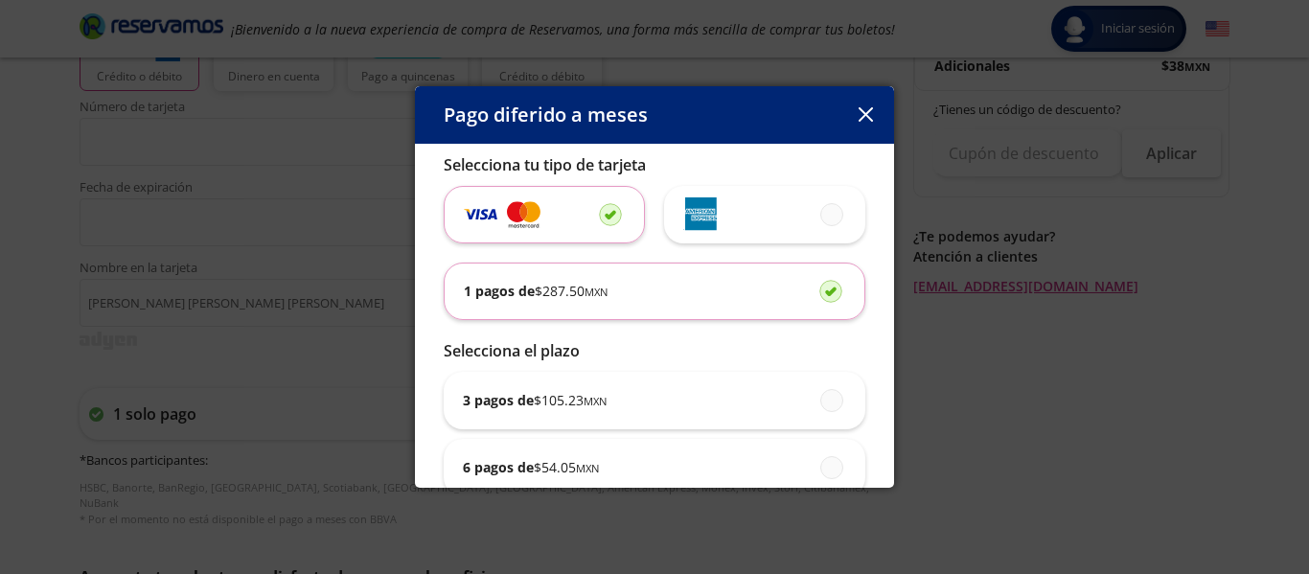
click at [866, 124] on button "button" at bounding box center [865, 115] width 29 height 29
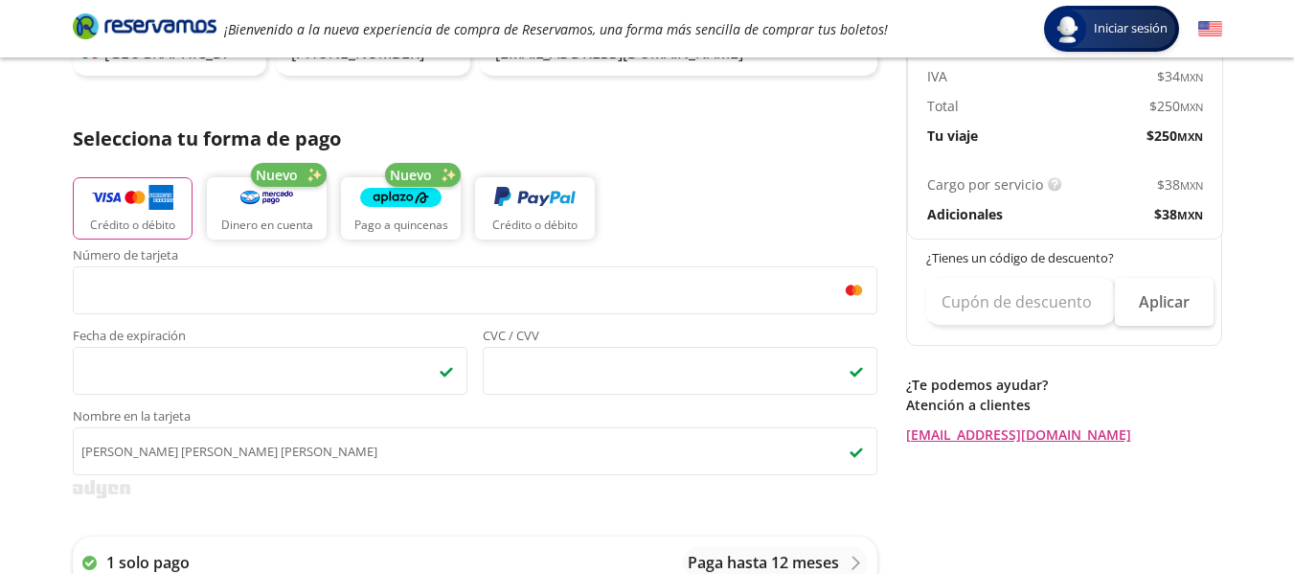
scroll to position [328, 0]
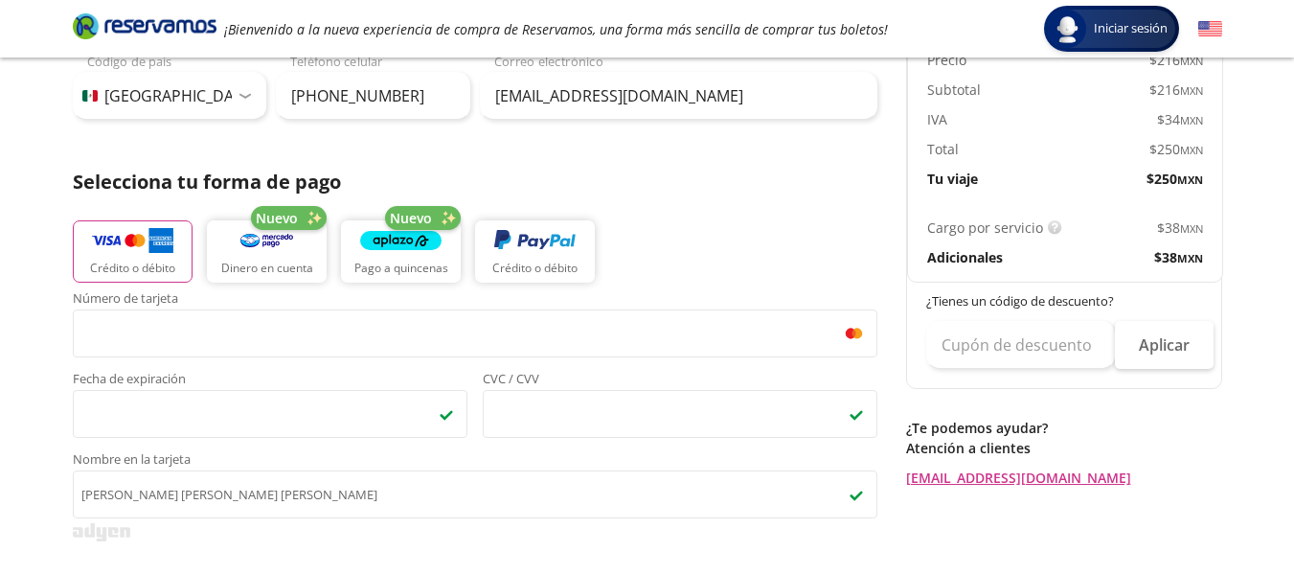
click at [1150, 247] on div "$ 38 MXN" at bounding box center [1134, 257] width 138 height 20
